Goal: Communication & Community: Answer question/provide support

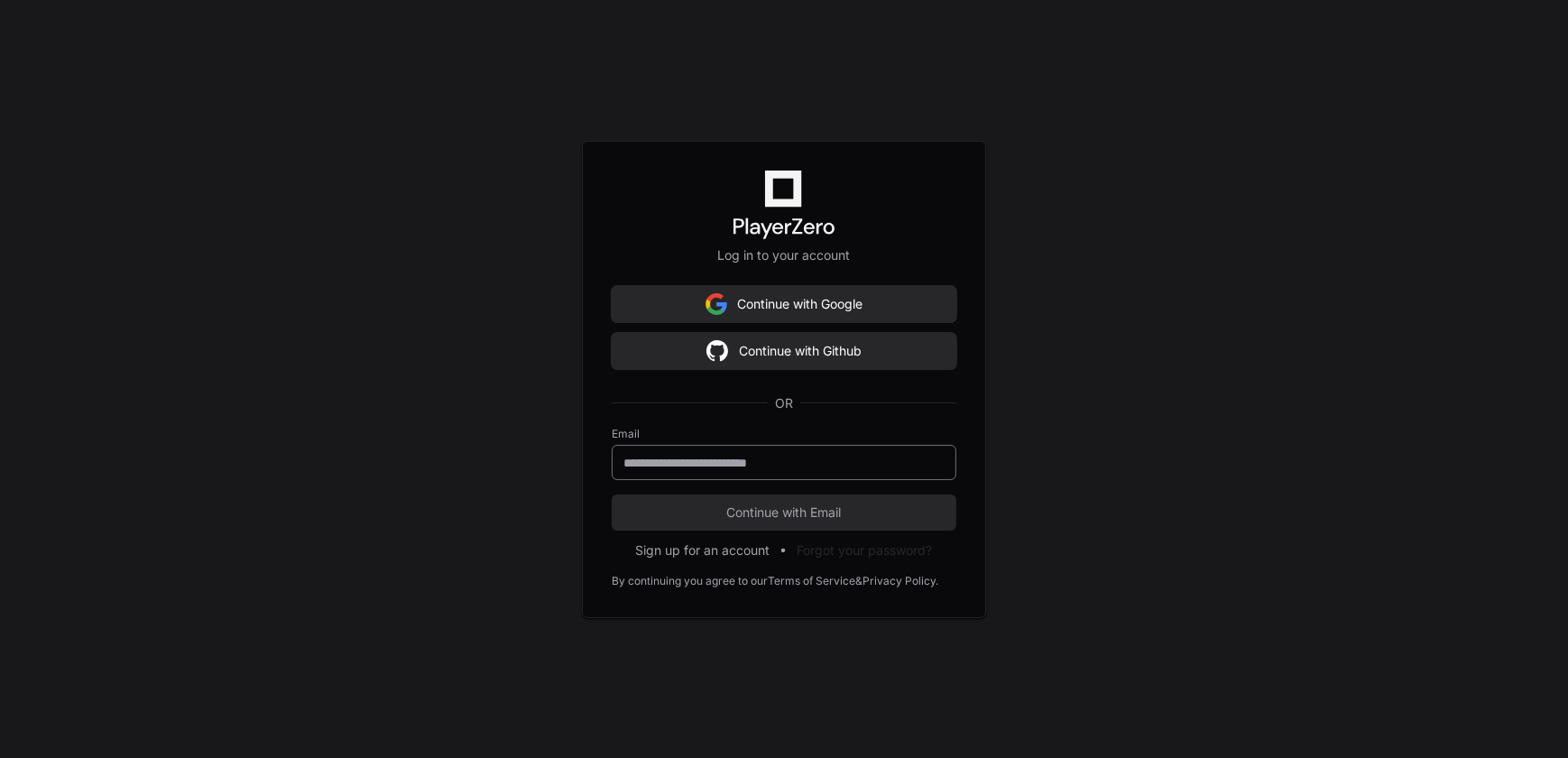
click at [691, 462] on input "email" at bounding box center [784, 463] width 321 height 18
type input "**********"
click at [612, 495] on button "Continue with Email" at bounding box center [784, 513] width 345 height 36
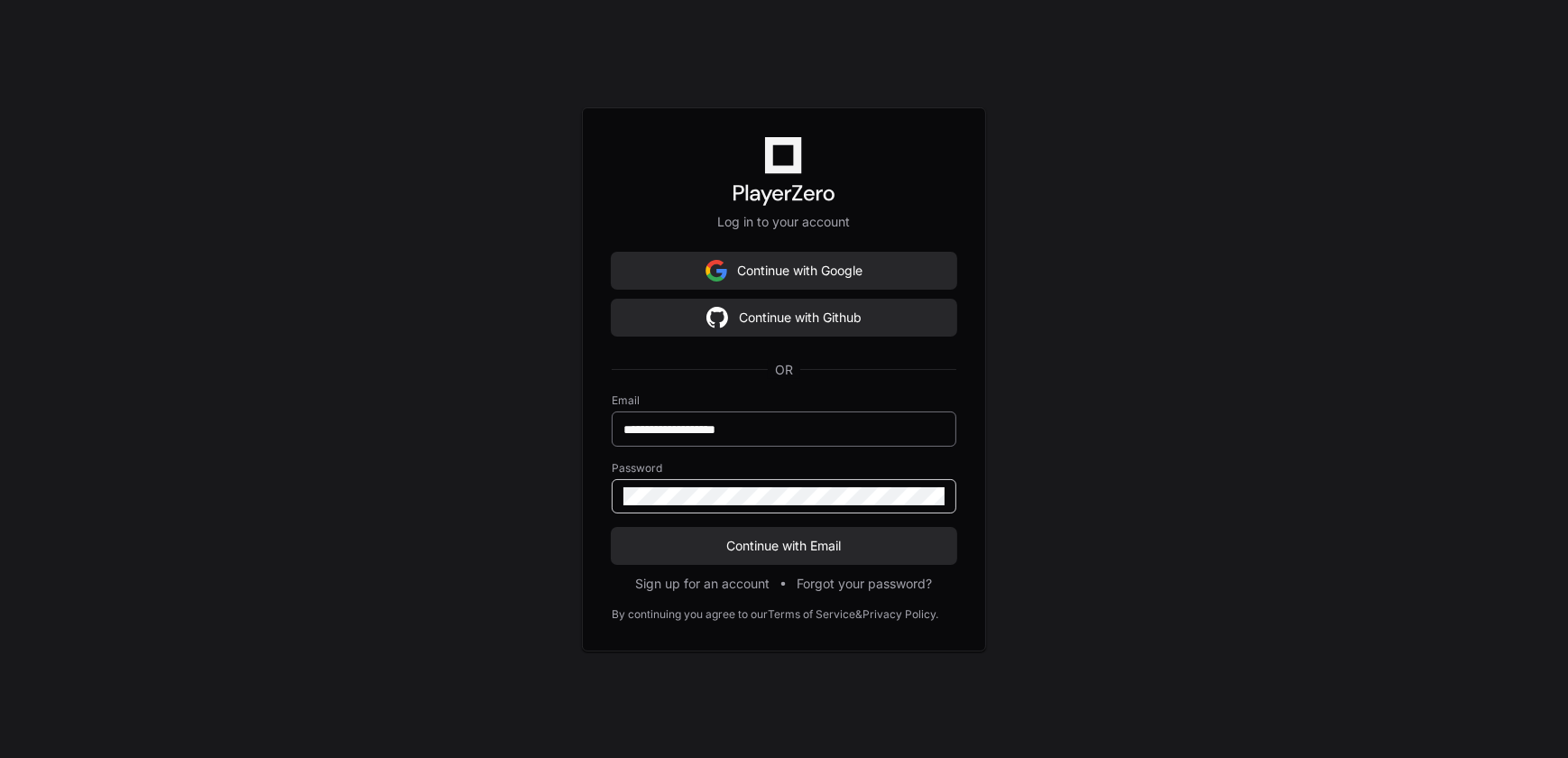
click at [612, 528] on button "Continue with Email" at bounding box center [784, 546] width 345 height 36
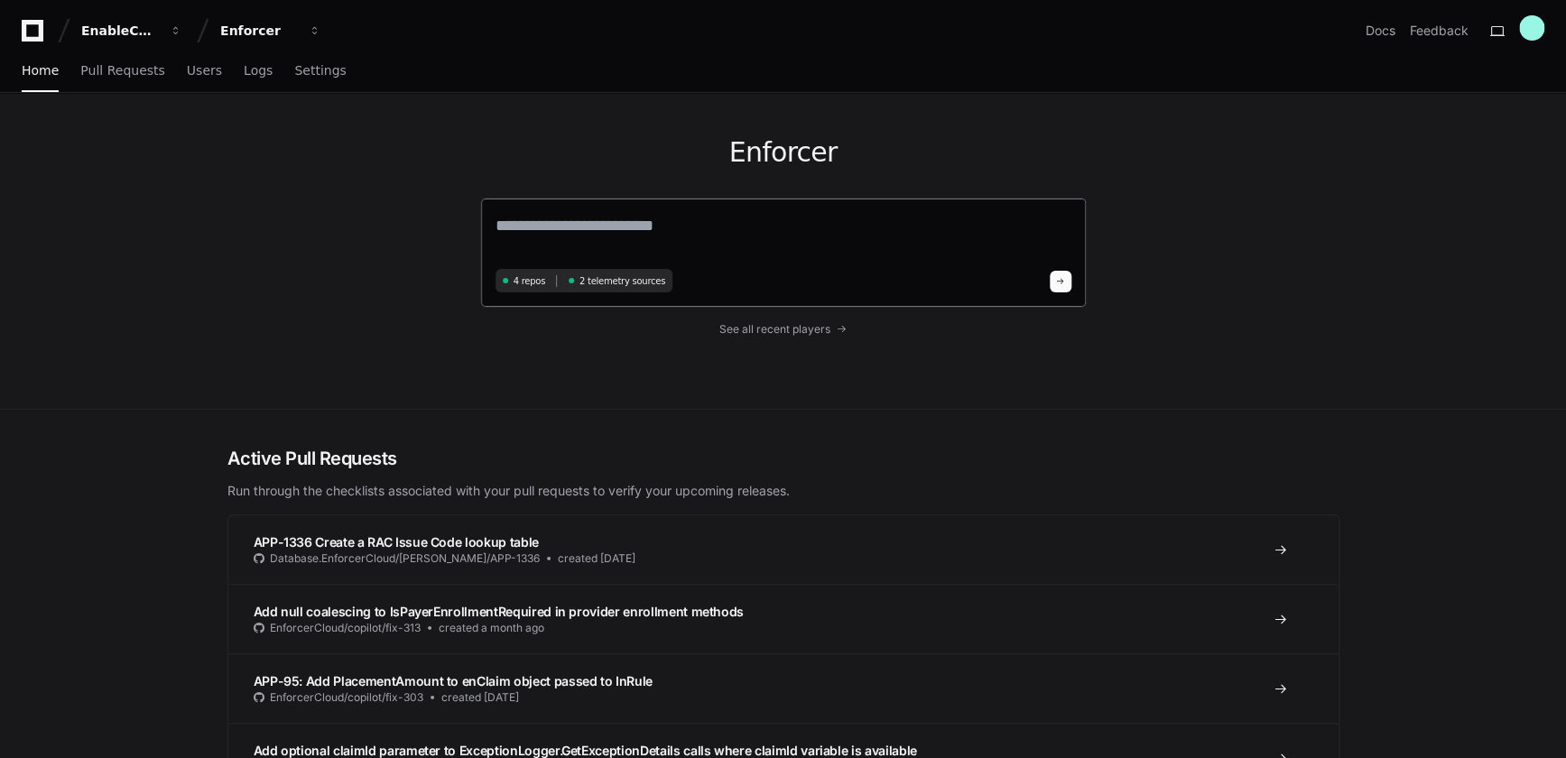
click at [641, 241] on textarea at bounding box center [783, 238] width 576 height 51
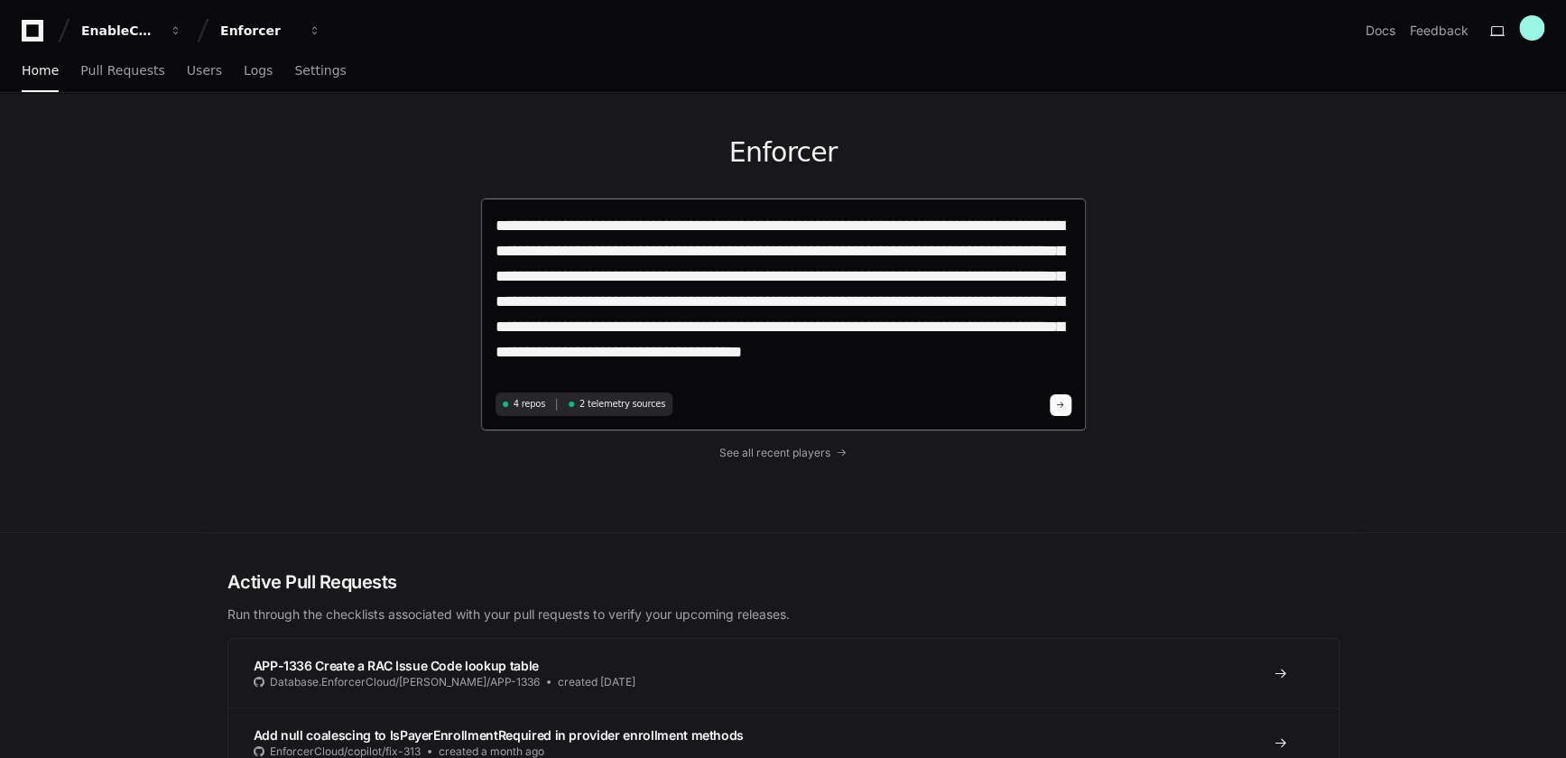
type textarea "**********"
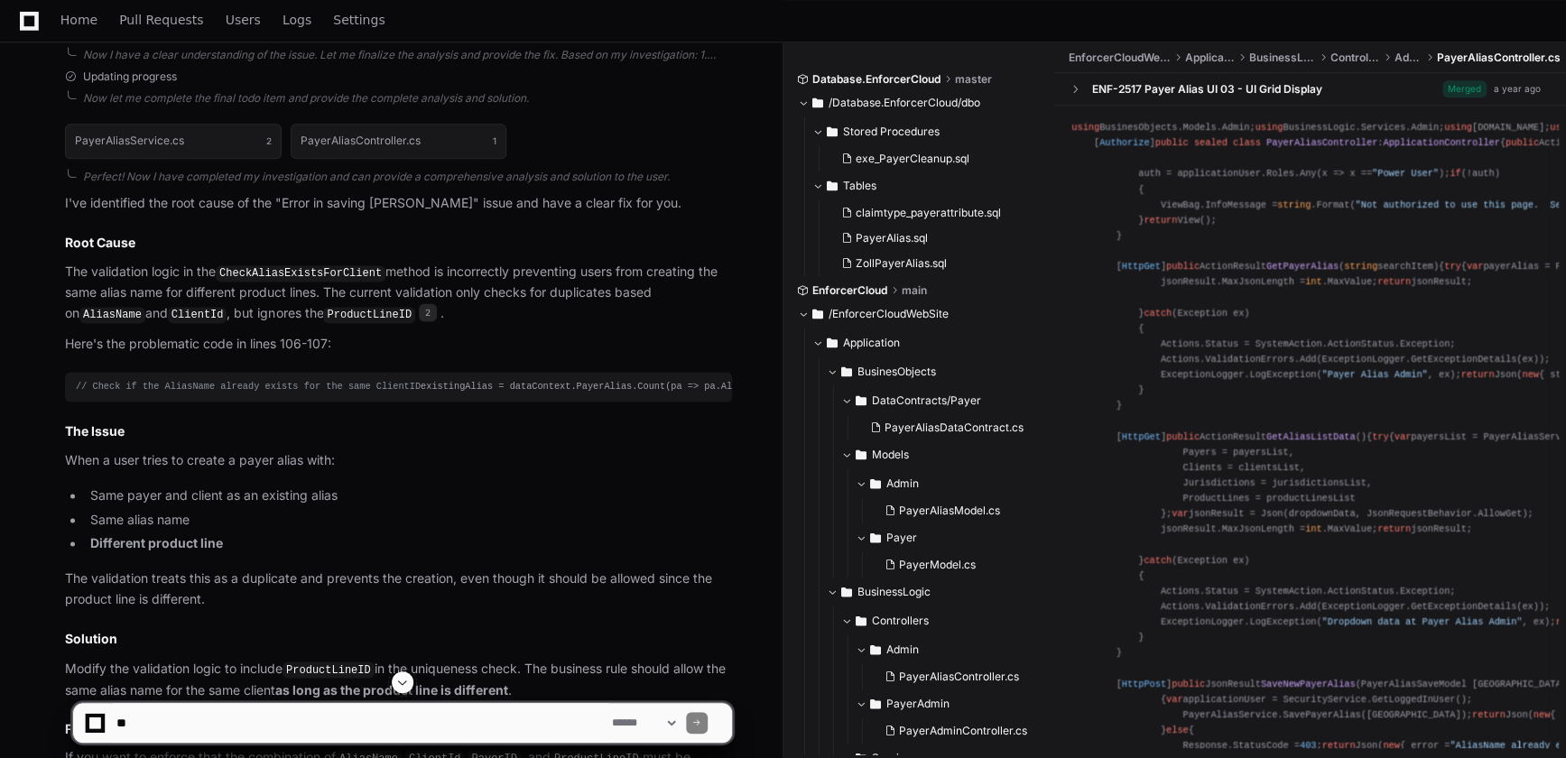
scroll to position [1069, 0]
click at [419, 312] on span "2" at bounding box center [428, 311] width 18 height 18
click at [419, 310] on span "2" at bounding box center [428, 311] width 18 height 18
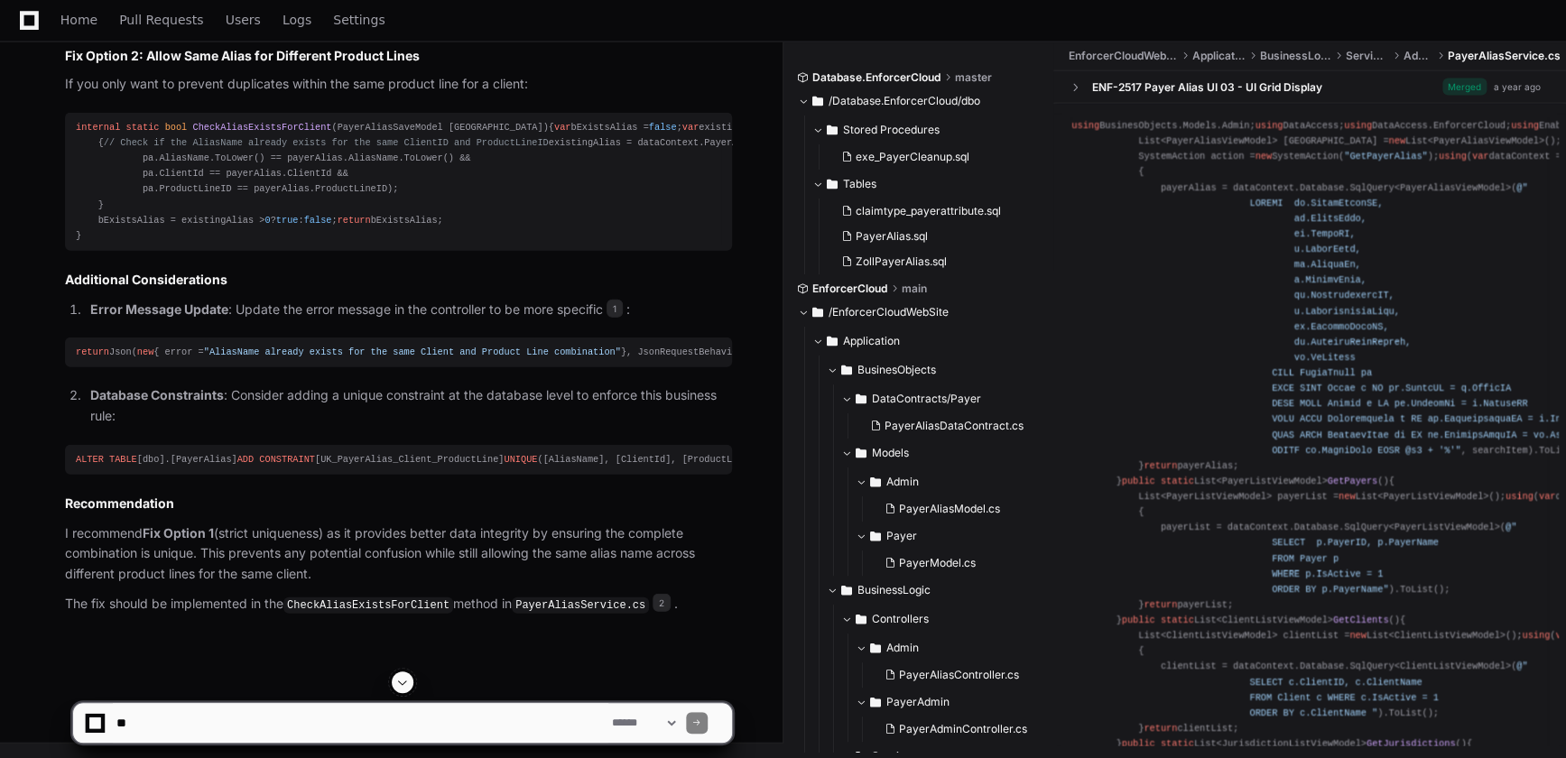
scroll to position [2292, 0]
click at [222, 722] on textarea at bounding box center [360, 723] width 495 height 40
type textarea "**********"
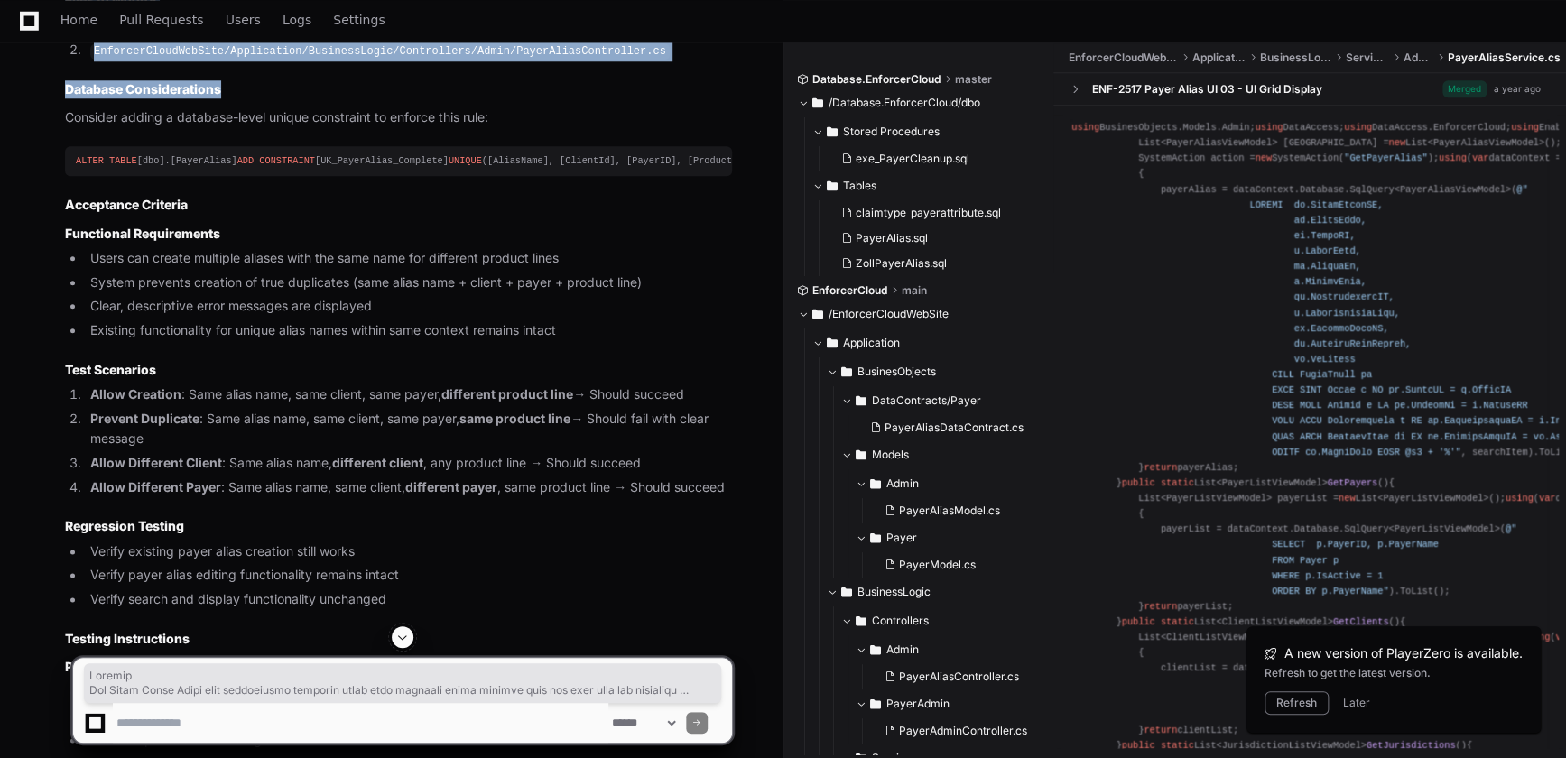
scroll to position [4399, 0]
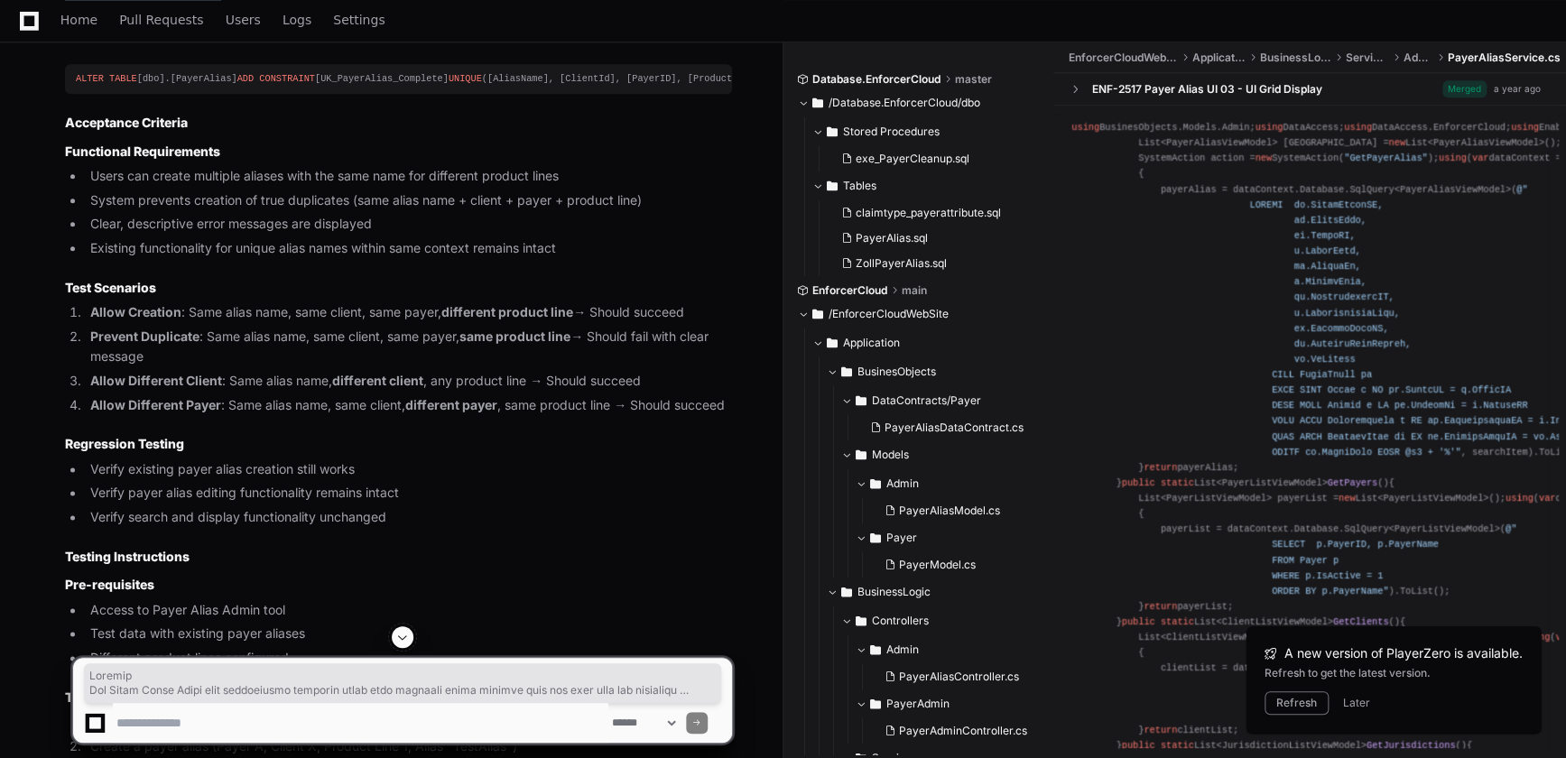
drag, startPoint x: 63, startPoint y: 155, endPoint x: 484, endPoint y: 209, distance: 424.0
copy article "Summary The Payer Alias Admin tool incorrectly prevents users from creating pay…"
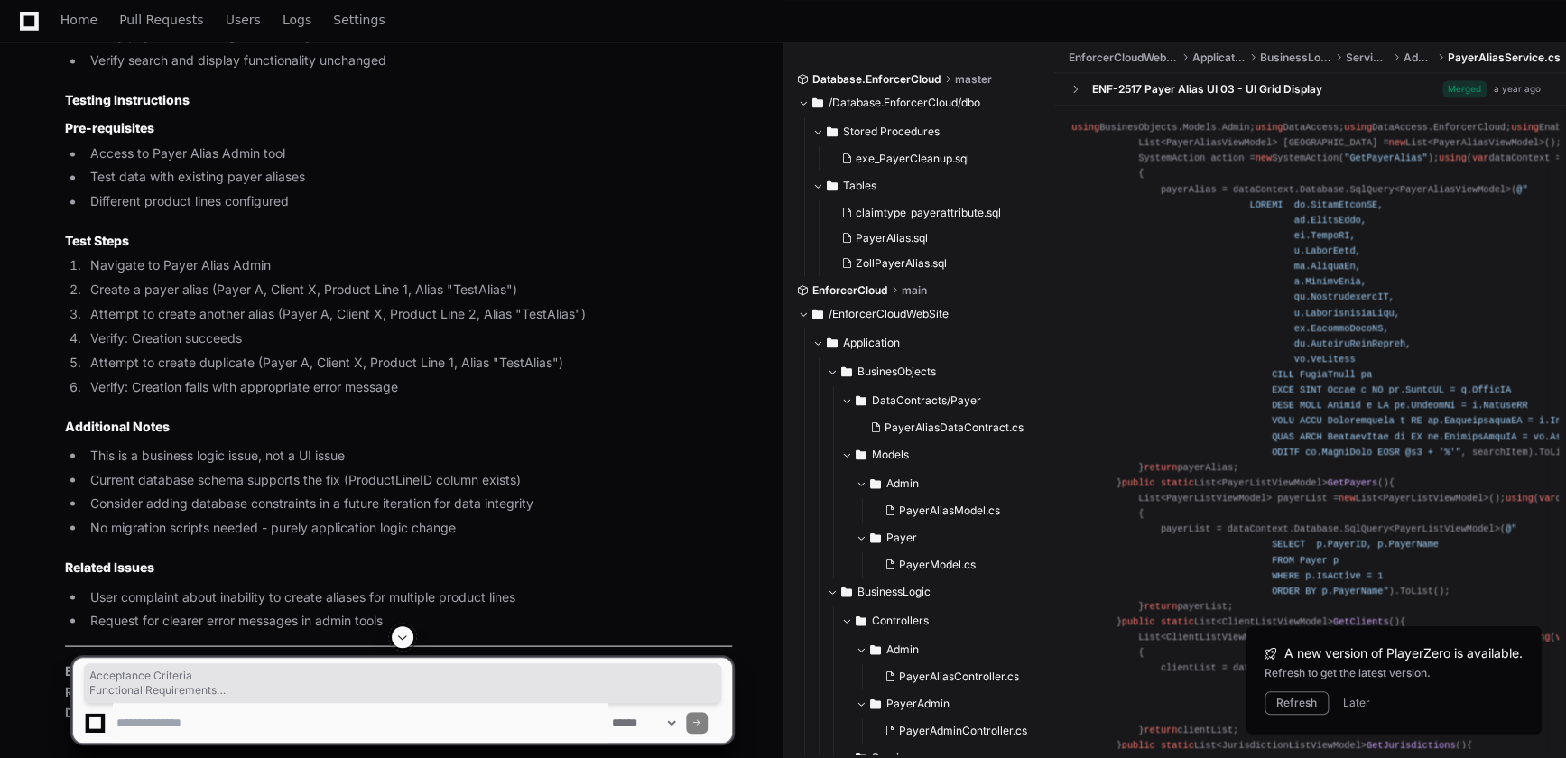
scroll to position [4892, 0]
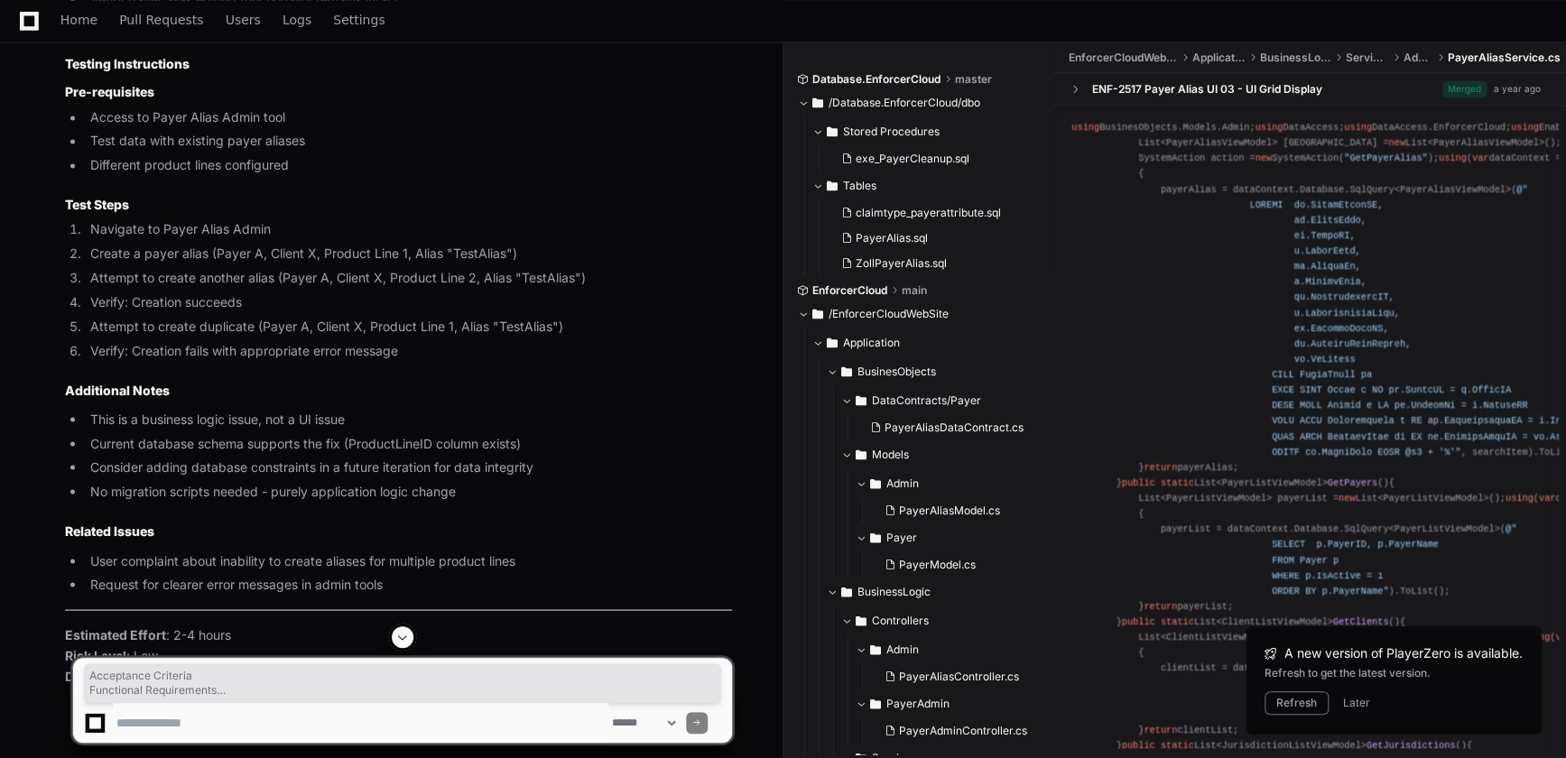
drag, startPoint x: 66, startPoint y: 188, endPoint x: 714, endPoint y: 510, distance: 723.7
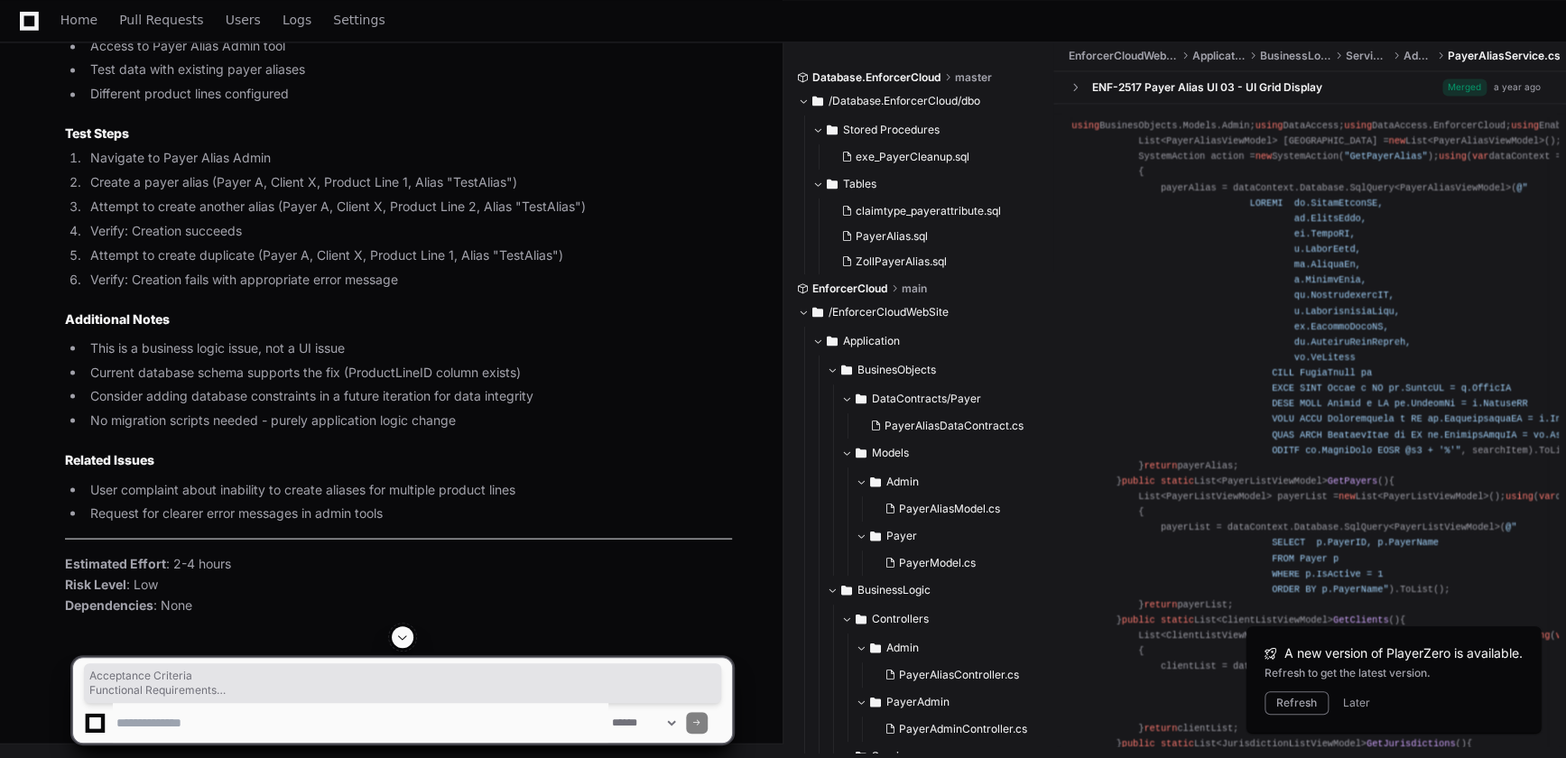
scroll to position [5137, 0]
copy article "Acceptance Criteria Functional Requirements Users can create multiple aliases w…"
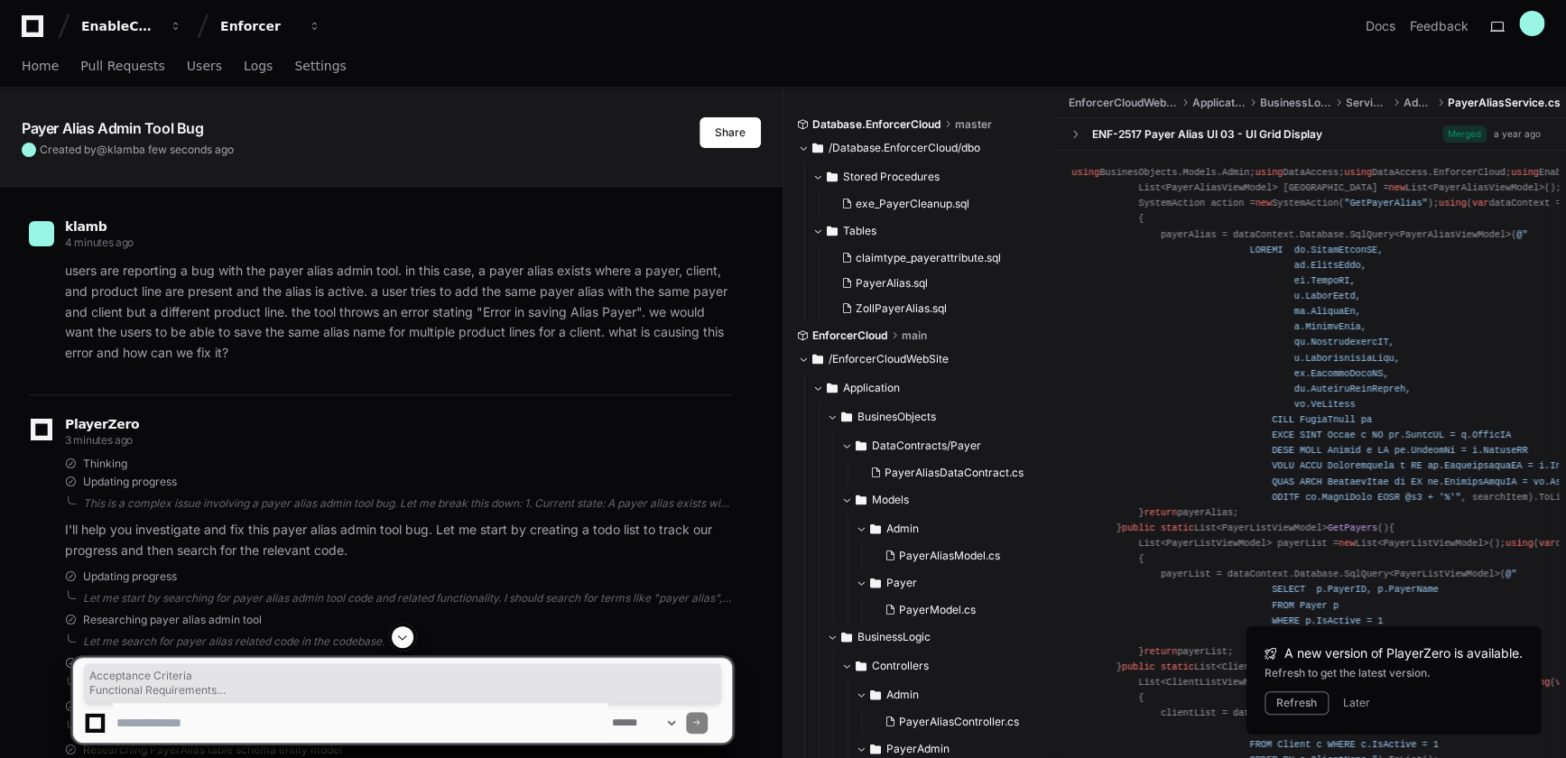
scroll to position [0, 0]
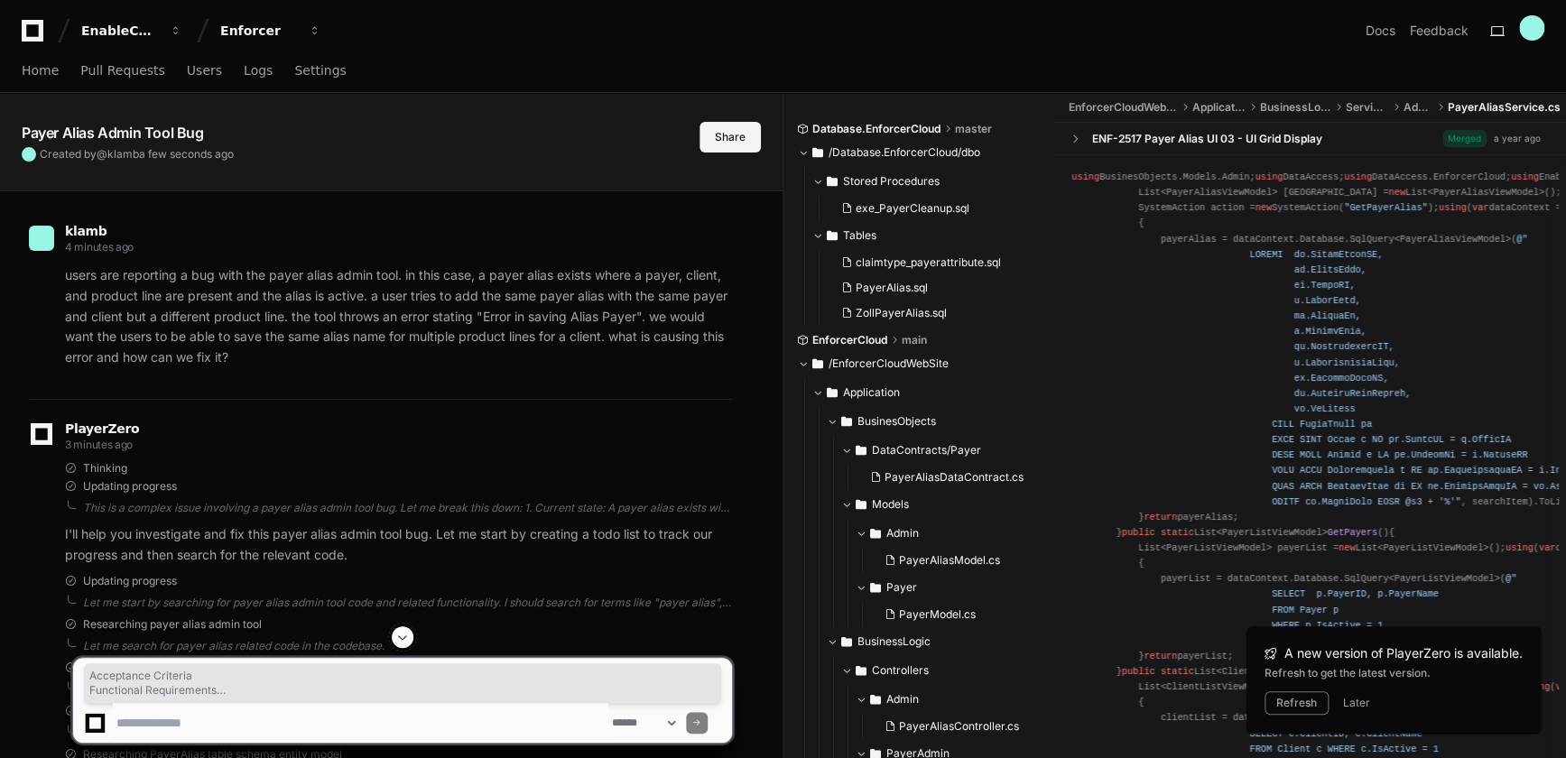
click at [721, 152] on button "Share" at bounding box center [729, 137] width 61 height 31
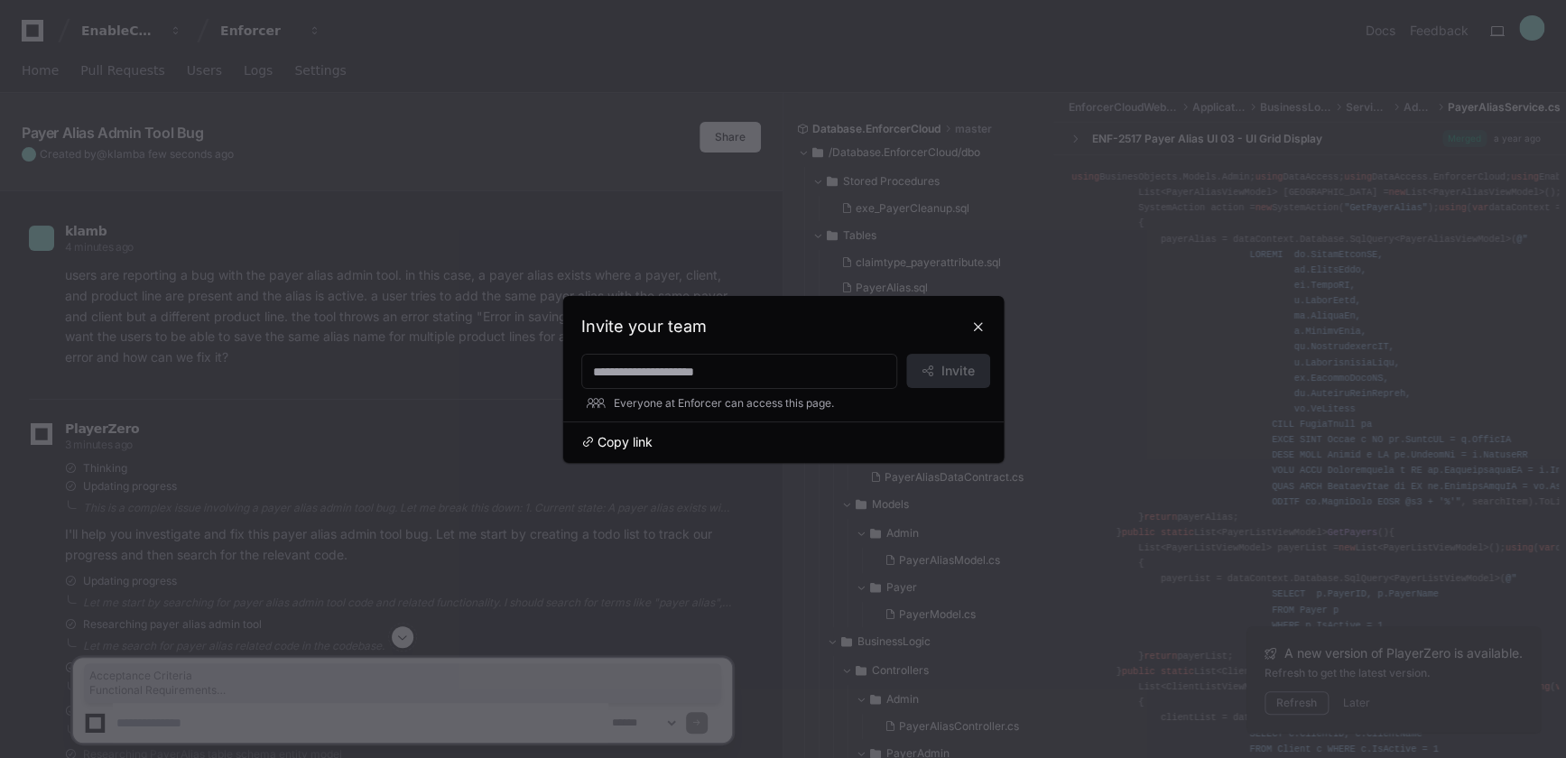
click at [629, 442] on span "Copy link" at bounding box center [624, 442] width 55 height 18
click at [979, 321] on button at bounding box center [978, 326] width 29 height 29
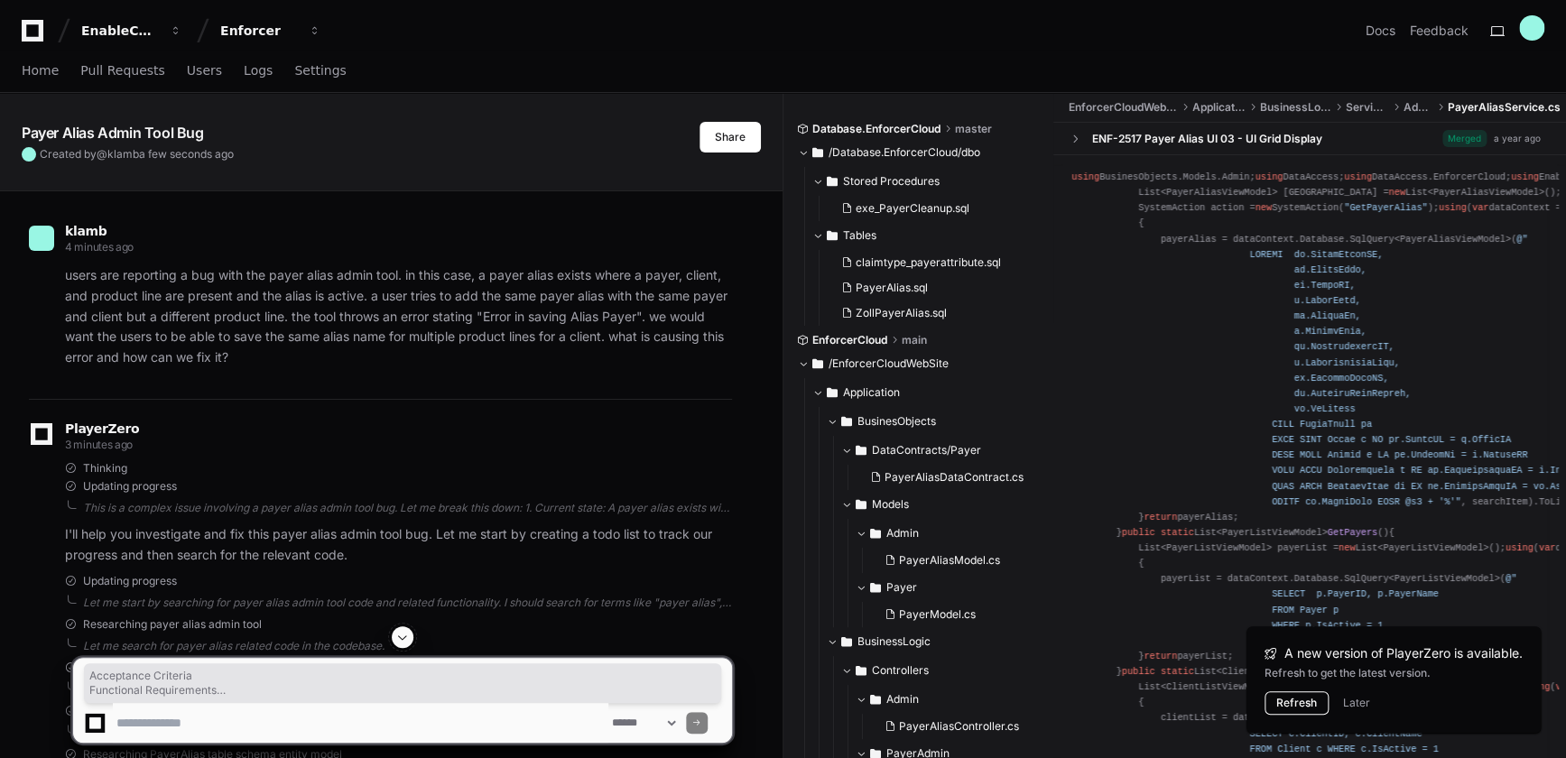
click at [1303, 704] on button "Refresh" at bounding box center [1296, 702] width 64 height 23
